Goal: Transaction & Acquisition: Subscribe to service/newsletter

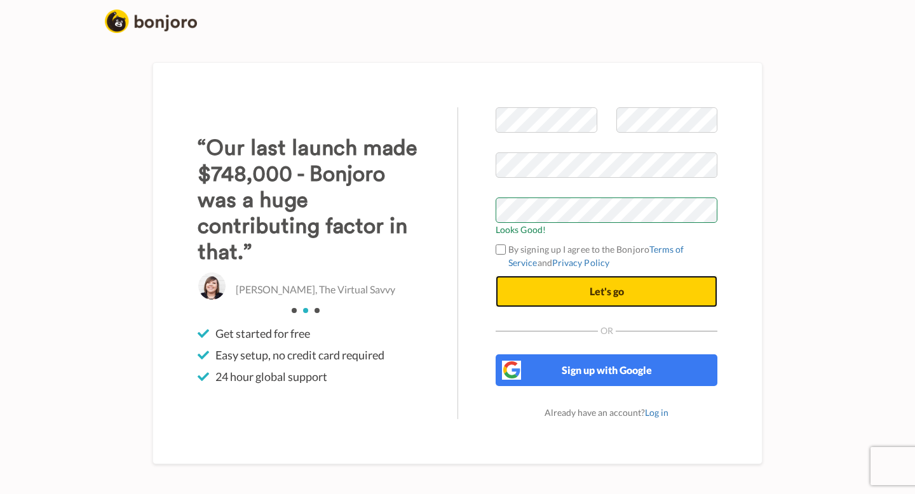
click at [519, 292] on button "Let's go" at bounding box center [607, 292] width 222 height 32
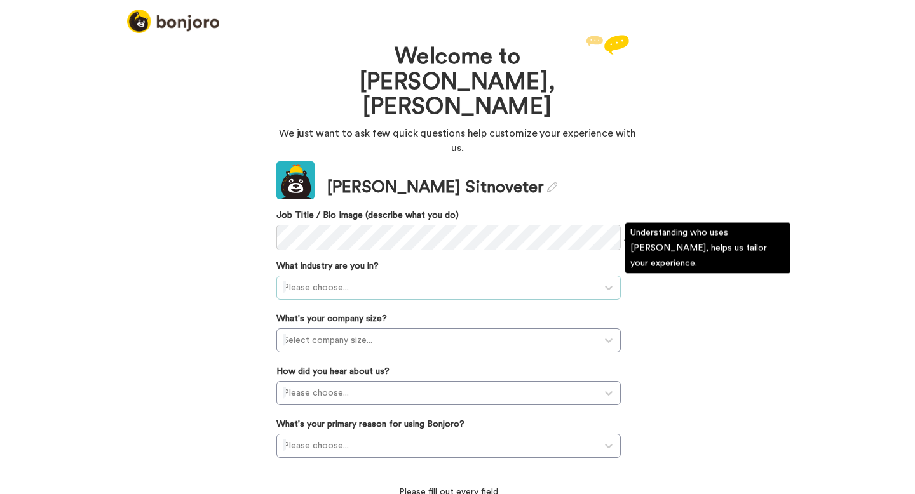
click at [426, 280] on div at bounding box center [436, 287] width 307 height 15
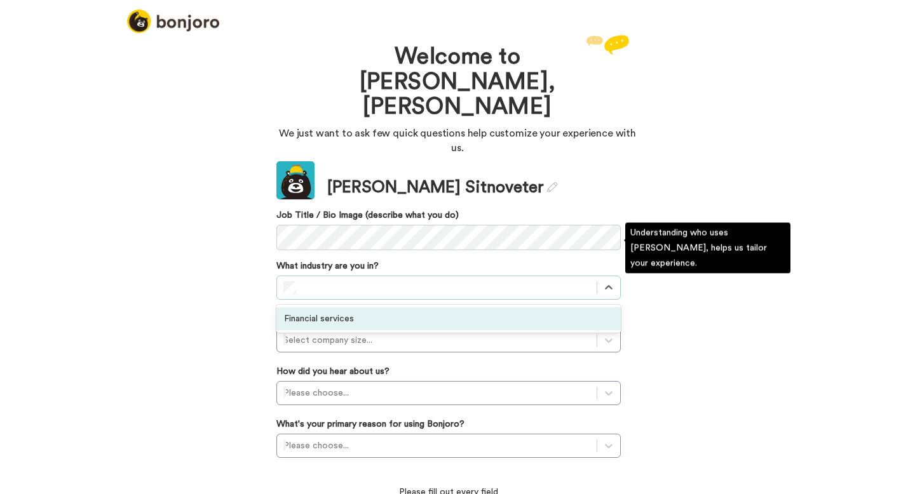
click at [404, 308] on div "Financial services" at bounding box center [448, 319] width 344 height 23
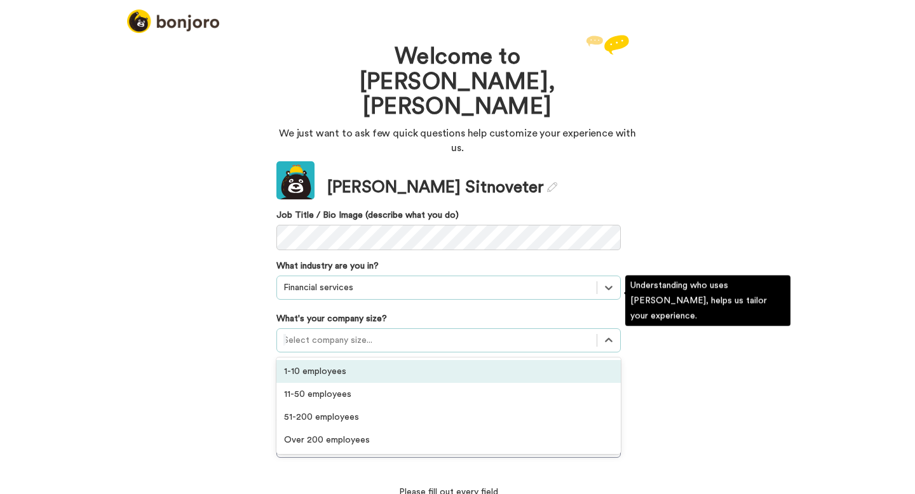
click at [388, 333] on div at bounding box center [436, 340] width 307 height 15
click at [365, 360] on div "1-10 employees" at bounding box center [448, 371] width 344 height 23
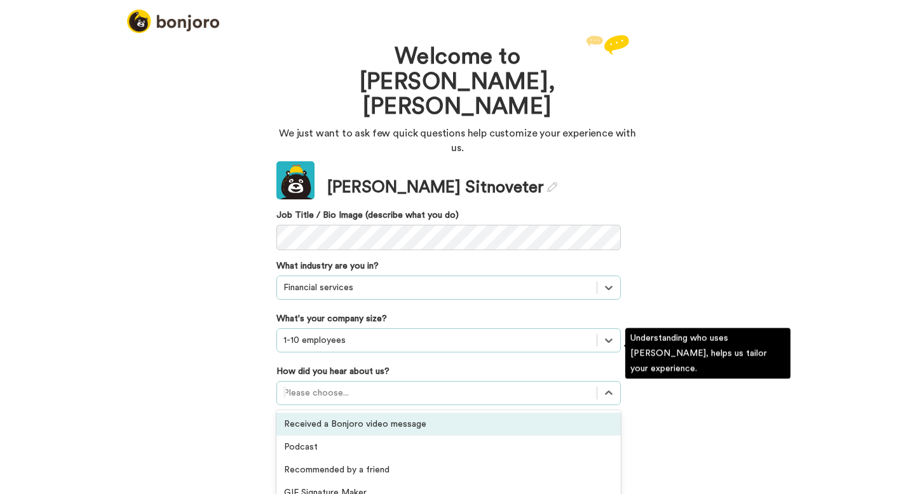
click at [356, 386] on div at bounding box center [436, 393] width 307 height 15
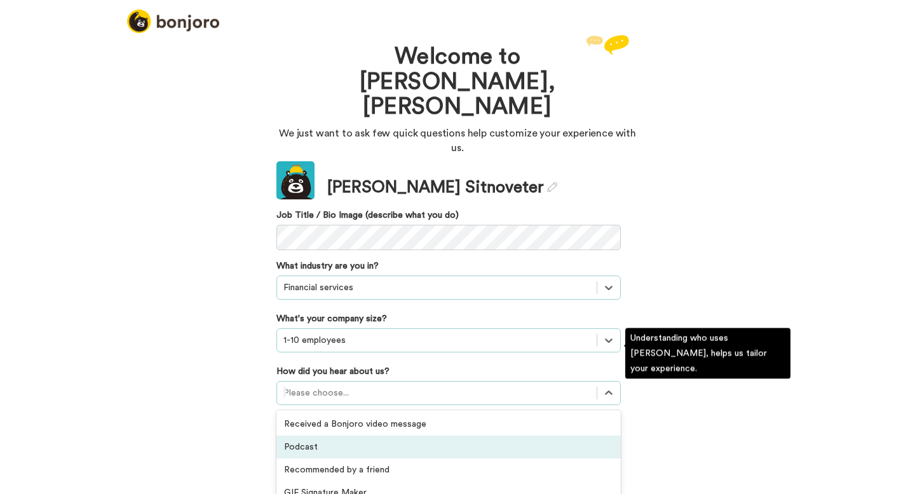
scroll to position [376, 0]
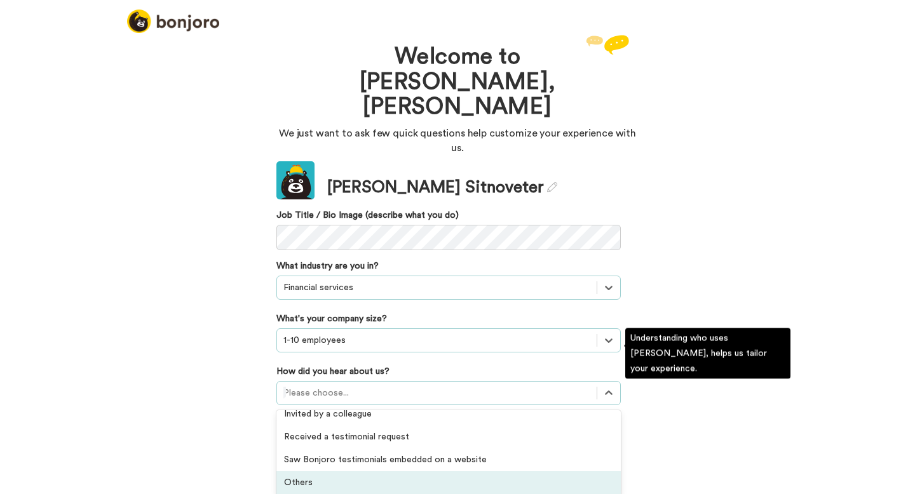
click at [343, 456] on div "Received a Bonjoro video message Podcast Recommended by a friend GIF Signature …" at bounding box center [448, 454] width 344 height 86
click at [344, 472] on div "Others" at bounding box center [448, 483] width 344 height 23
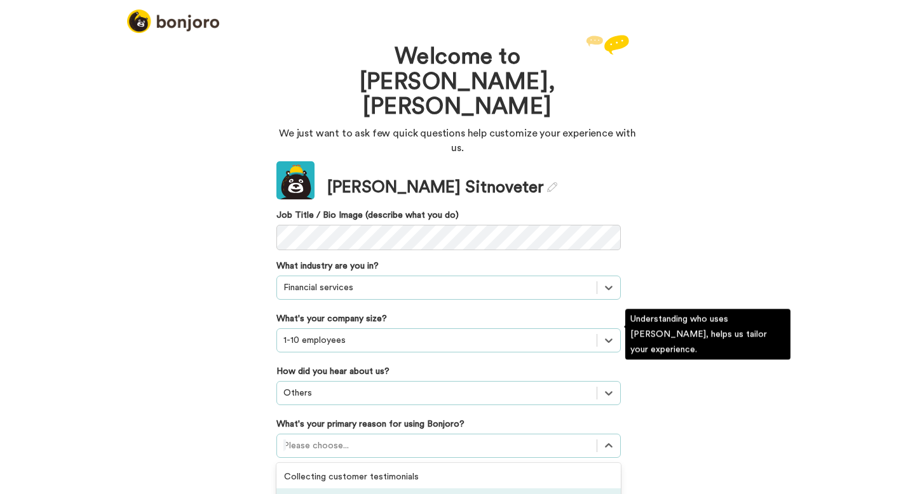
scroll to position [72, 0]
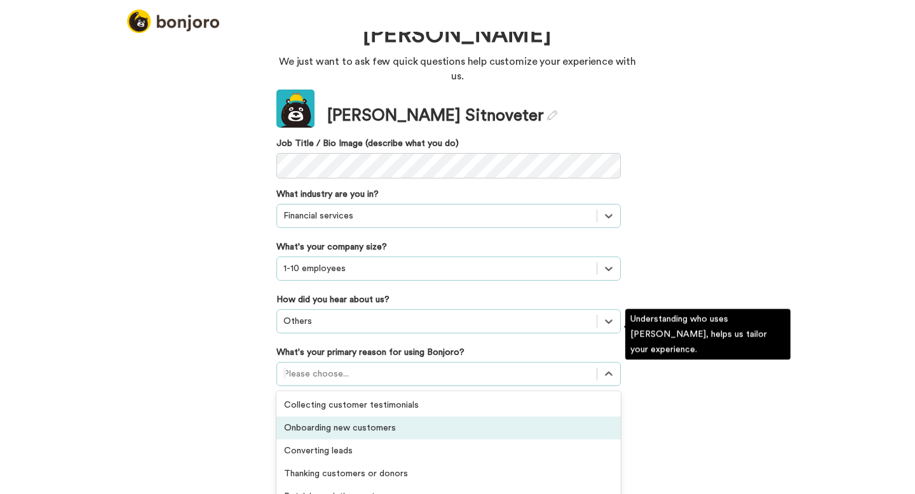
click at [355, 386] on div "option Onboarding new customers focused, 2 of 6. 6 results available. Use Up an…" at bounding box center [448, 374] width 344 height 24
click at [414, 417] on div "Onboarding new customers" at bounding box center [448, 428] width 344 height 23
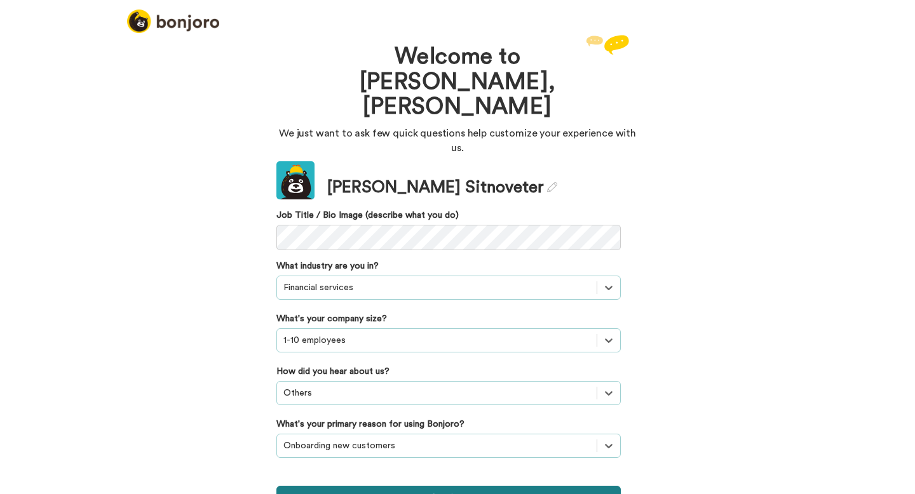
click at [384, 486] on button "Continue" at bounding box center [448, 498] width 344 height 24
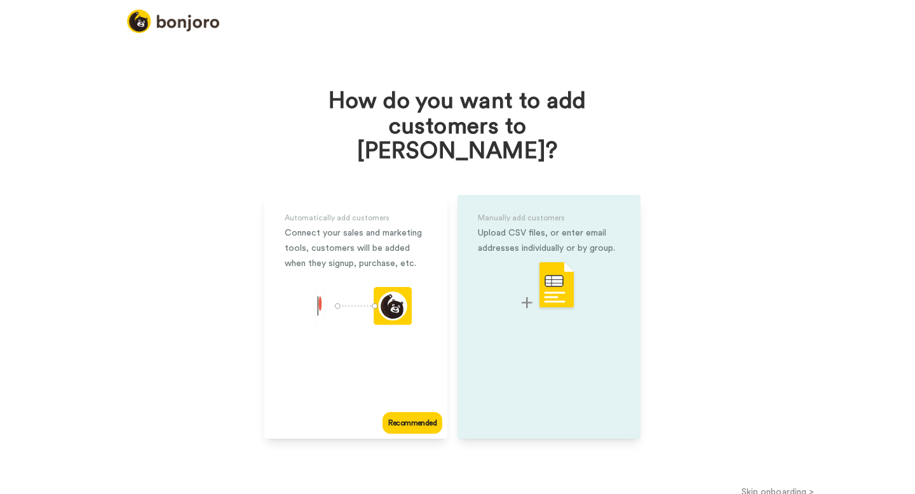
click at [486, 279] on div at bounding box center [549, 286] width 142 height 50
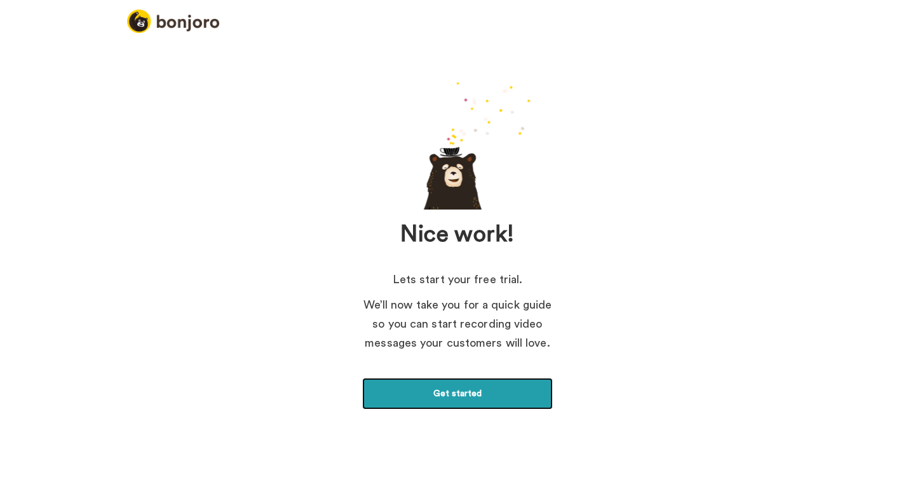
click at [436, 391] on link "Get started" at bounding box center [457, 394] width 191 height 32
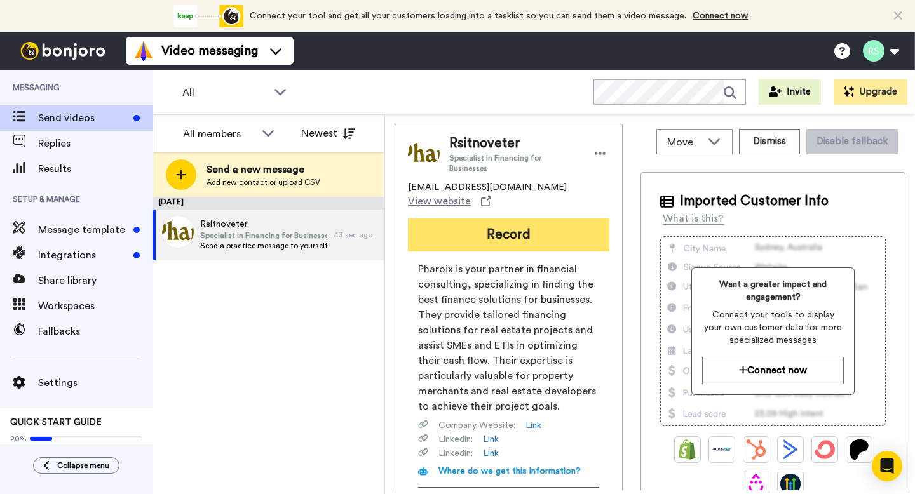
click at [517, 219] on button "Record" at bounding box center [508, 235] width 201 height 33
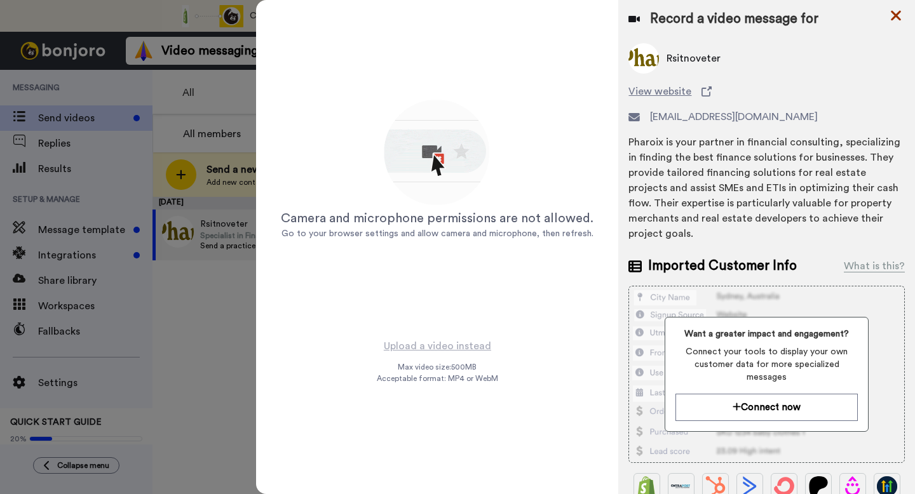
click at [895, 20] on icon at bounding box center [896, 16] width 13 height 16
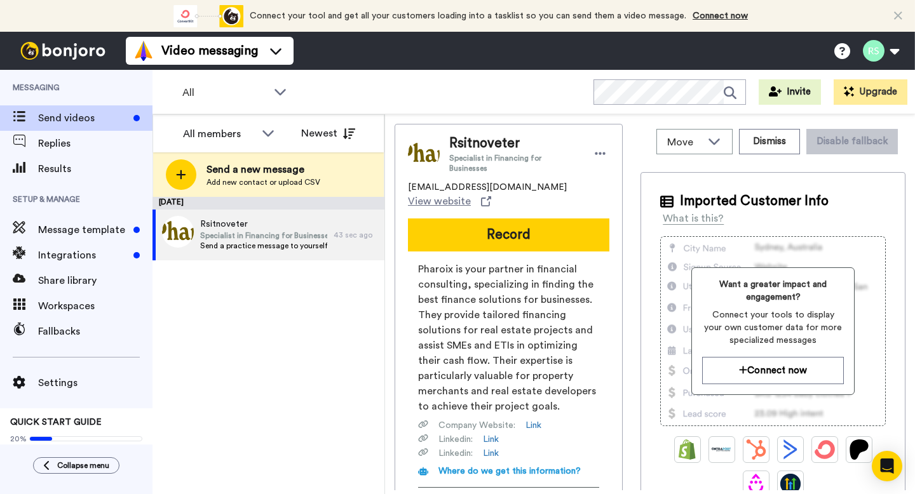
scroll to position [32, 0]
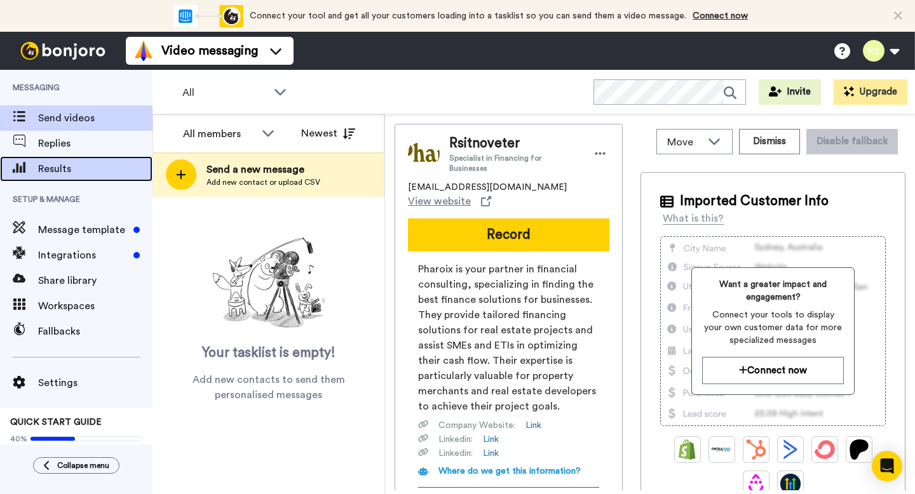
click at [60, 175] on span "Results" at bounding box center [95, 168] width 114 height 15
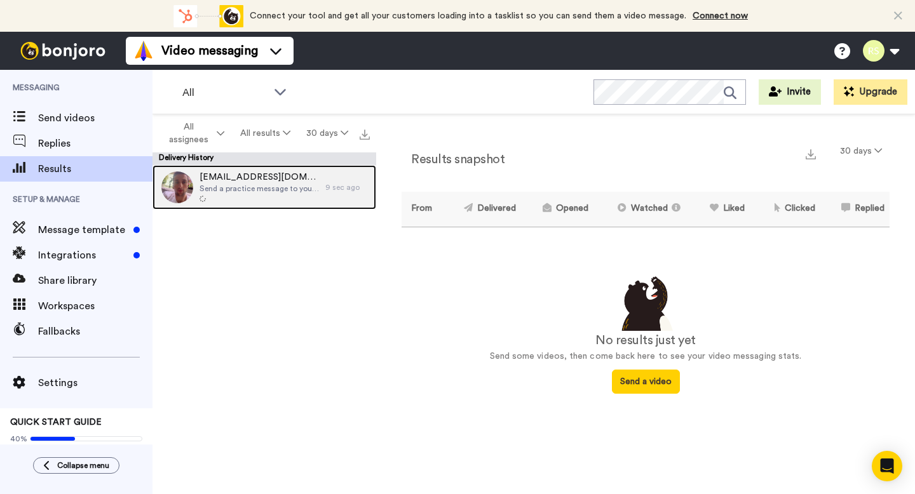
click at [279, 194] on div "[EMAIL_ADDRESS][DOMAIN_NAME] Send a practice message to yourself" at bounding box center [259, 187] width 119 height 33
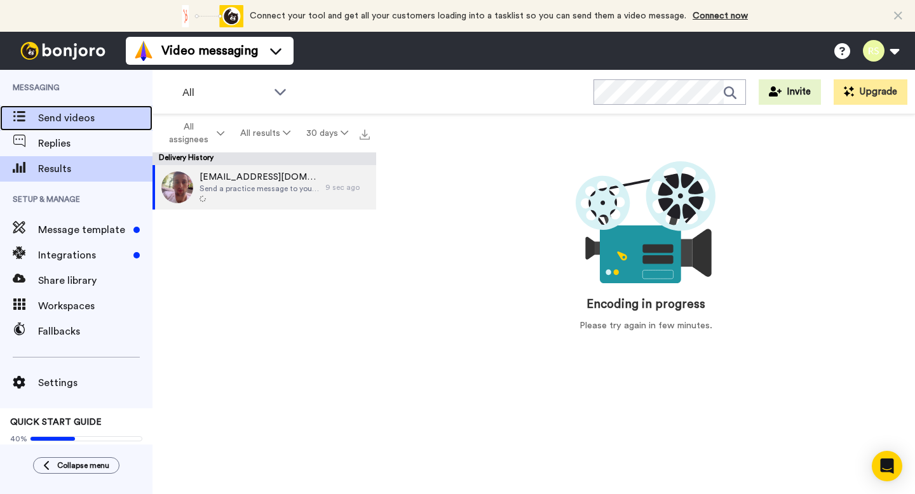
click at [117, 121] on span "Send videos" at bounding box center [95, 118] width 114 height 15
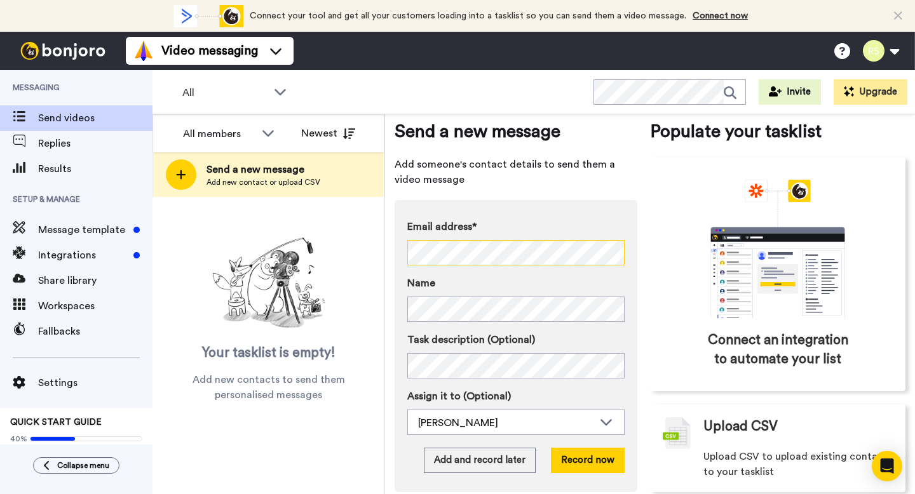
scroll to position [45, 0]
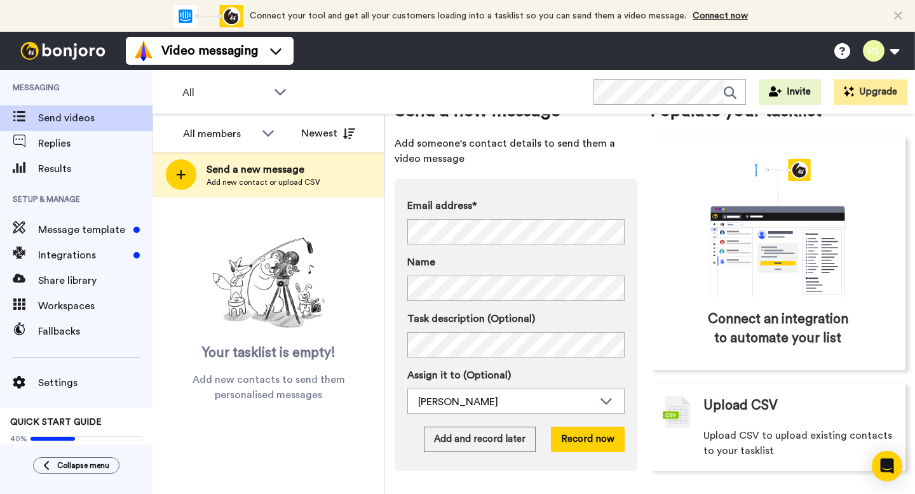
click at [648, 220] on div "Send a new message Add someone's contact details to send them a video message E…" at bounding box center [650, 285] width 511 height 412
click at [242, 200] on div "Your tasklist is empty! Add new contacts to send them personalised messages" at bounding box center [269, 300] width 232 height 206
click at [247, 136] on div "All members" at bounding box center [219, 133] width 72 height 15
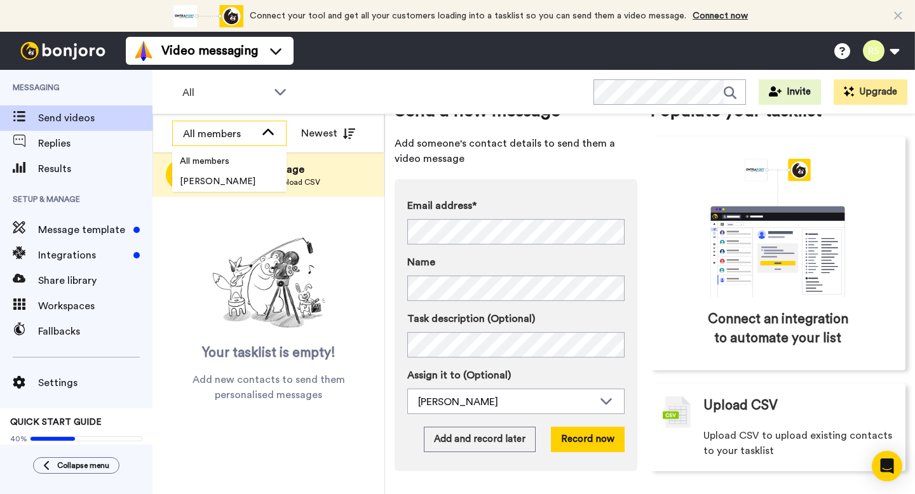
click at [247, 136] on div "All members" at bounding box center [219, 133] width 72 height 15
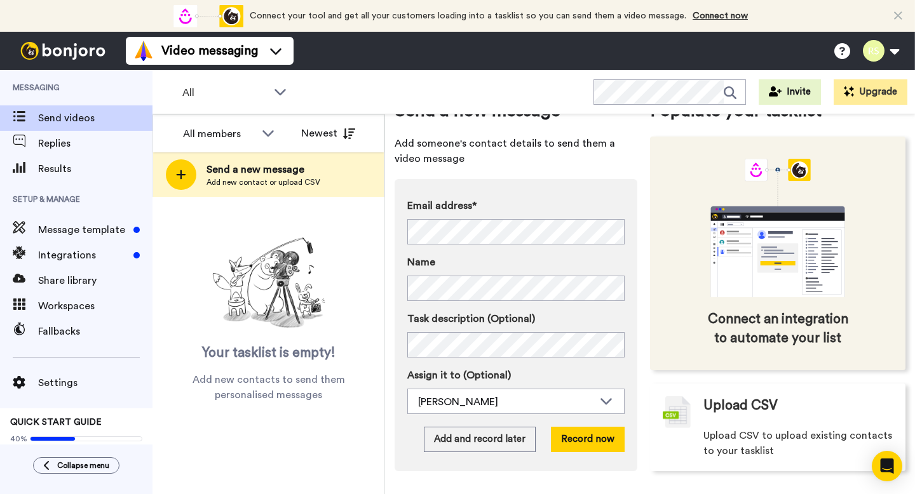
scroll to position [0, 0]
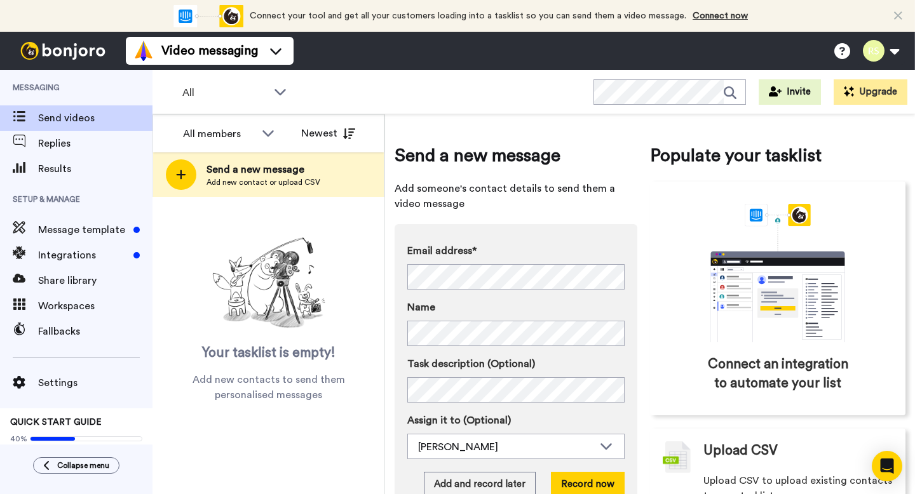
click at [598, 174] on div "Send a new message Add someone's contact details to send them a video message E…" at bounding box center [516, 330] width 243 height 374
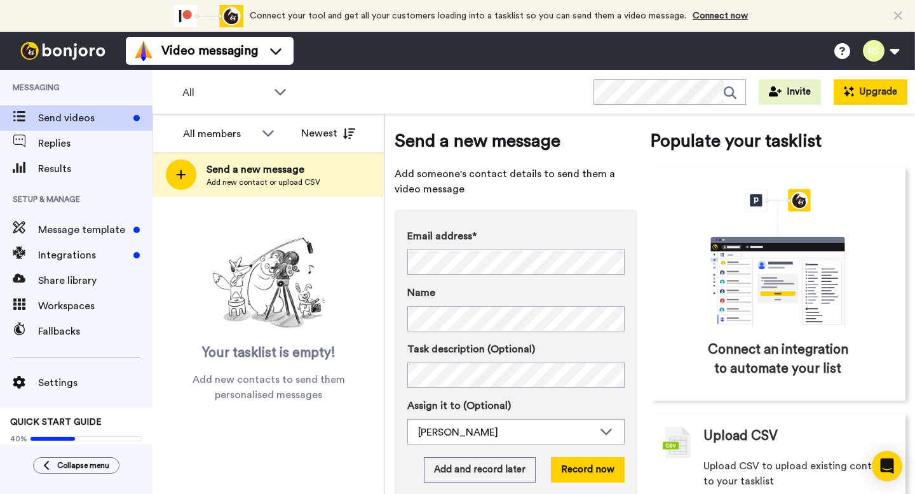
click at [858, 92] on button "Upgrade" at bounding box center [871, 91] width 74 height 25
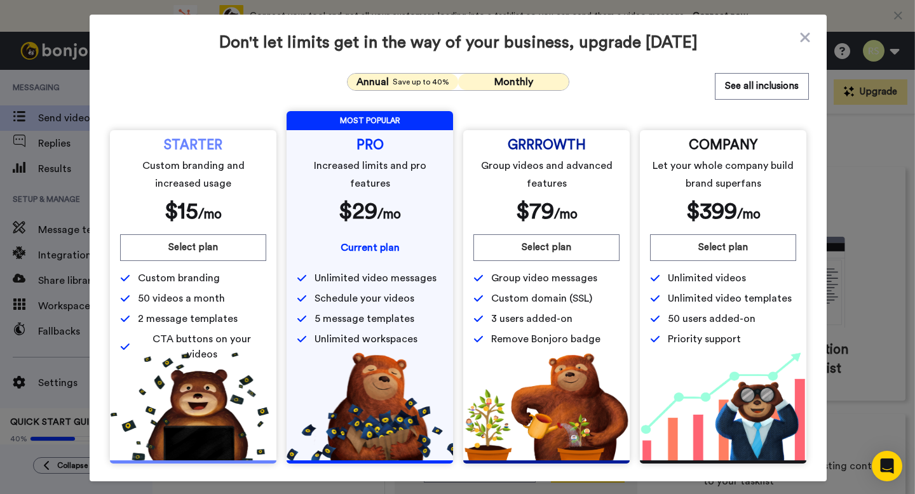
click at [501, 82] on span "Monthly" at bounding box center [513, 82] width 39 height 10
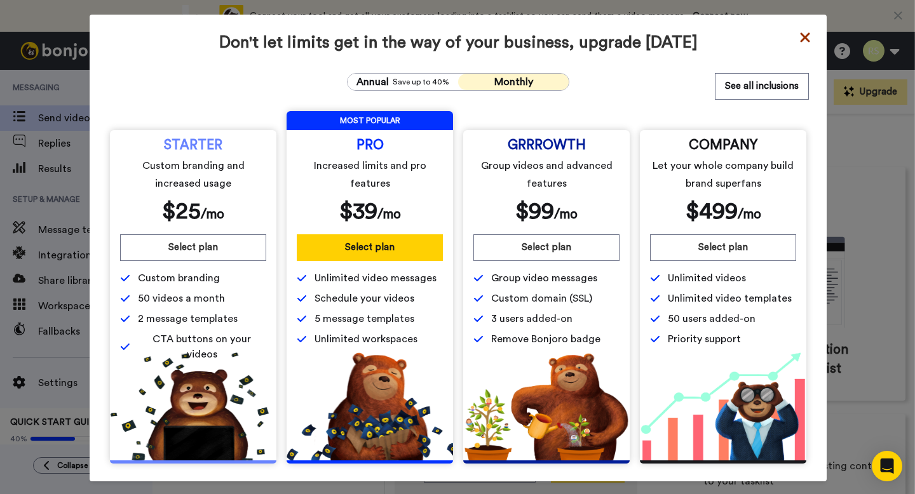
click at [811, 34] on icon at bounding box center [805, 37] width 13 height 15
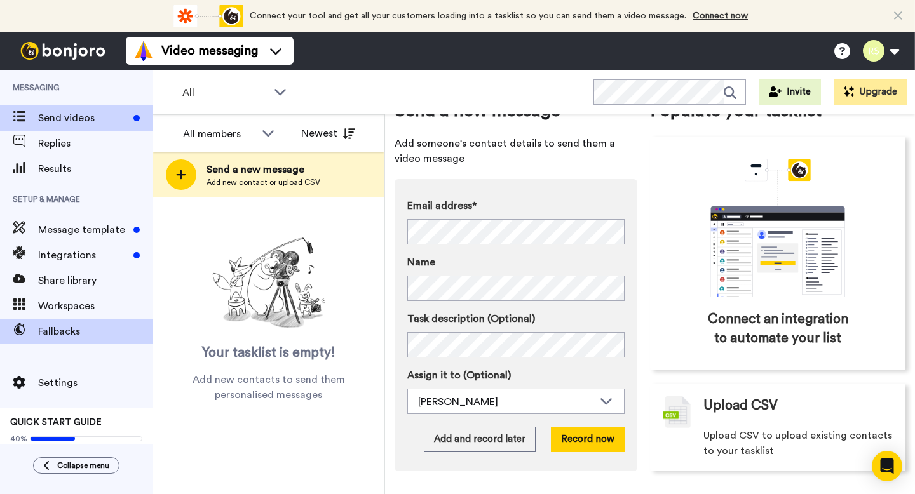
scroll to position [20, 0]
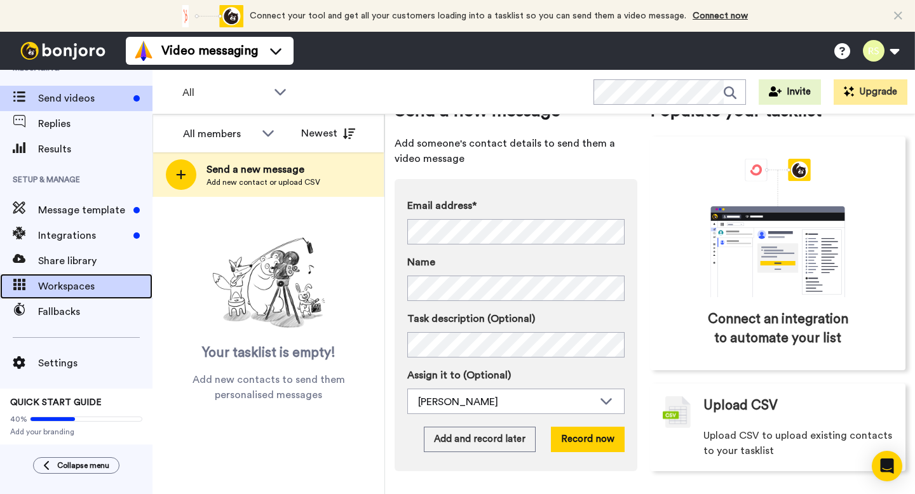
click at [112, 287] on span "Workspaces" at bounding box center [95, 286] width 114 height 15
